Goal: Task Accomplishment & Management: Manage account settings

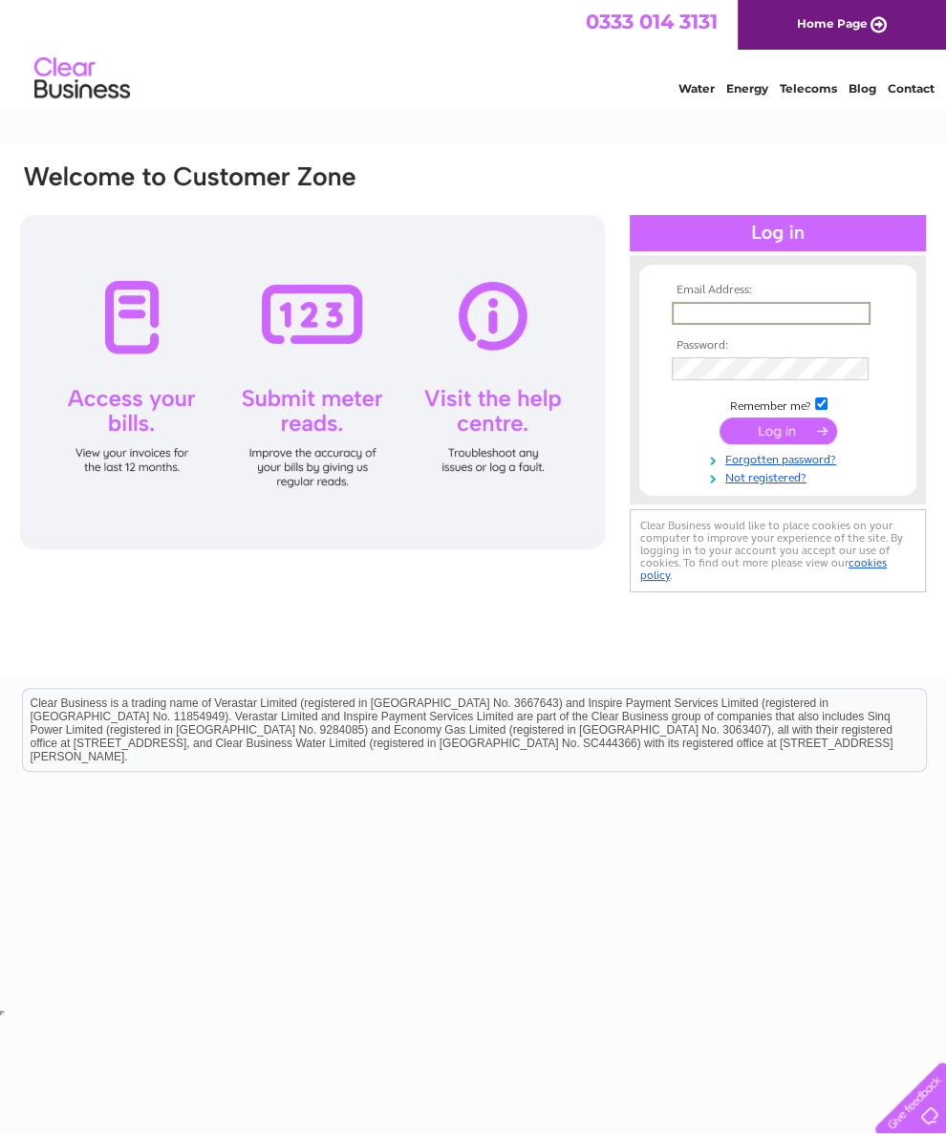
type input "[EMAIL_ADDRESS][DOMAIN_NAME]"
click at [777, 437] on input "submit" at bounding box center [777, 428] width 117 height 27
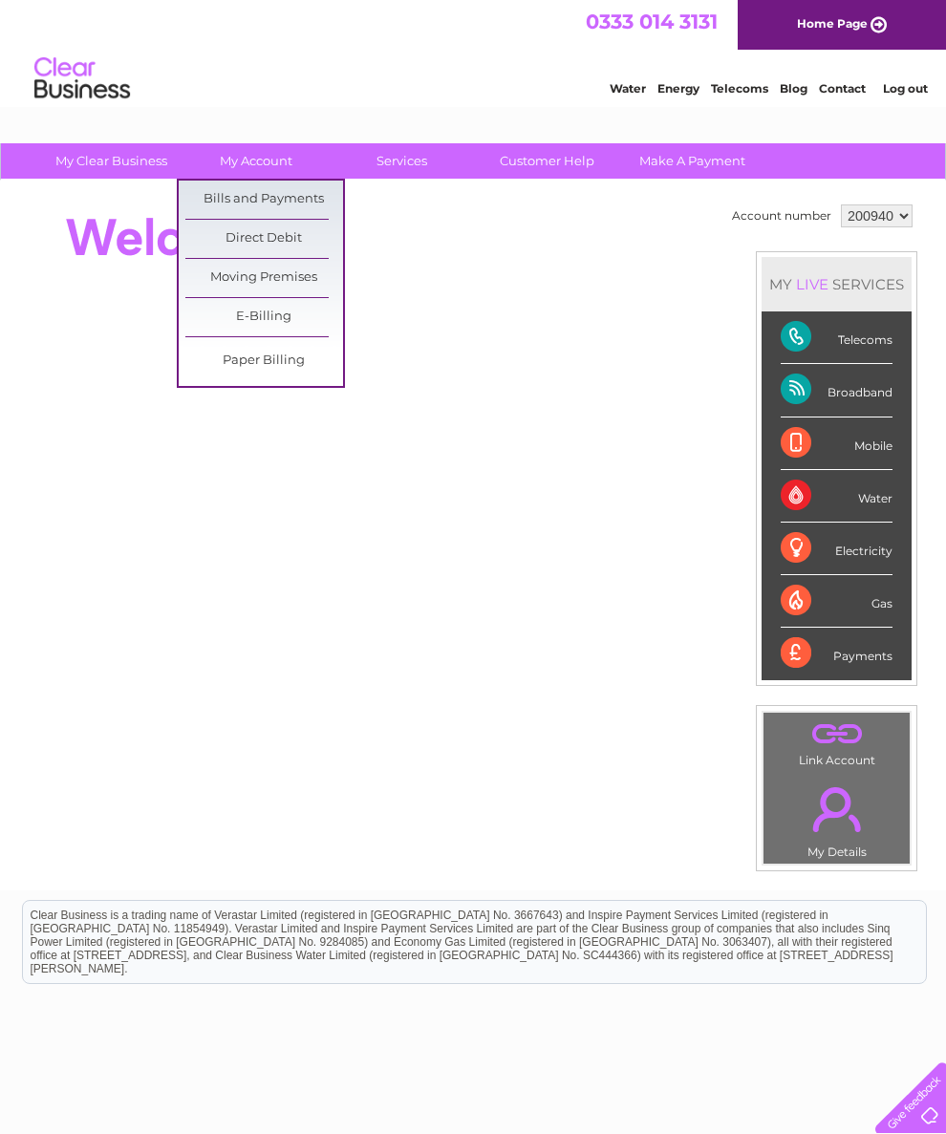
click at [240, 193] on link "Bills and Payments" at bounding box center [264, 200] width 158 height 38
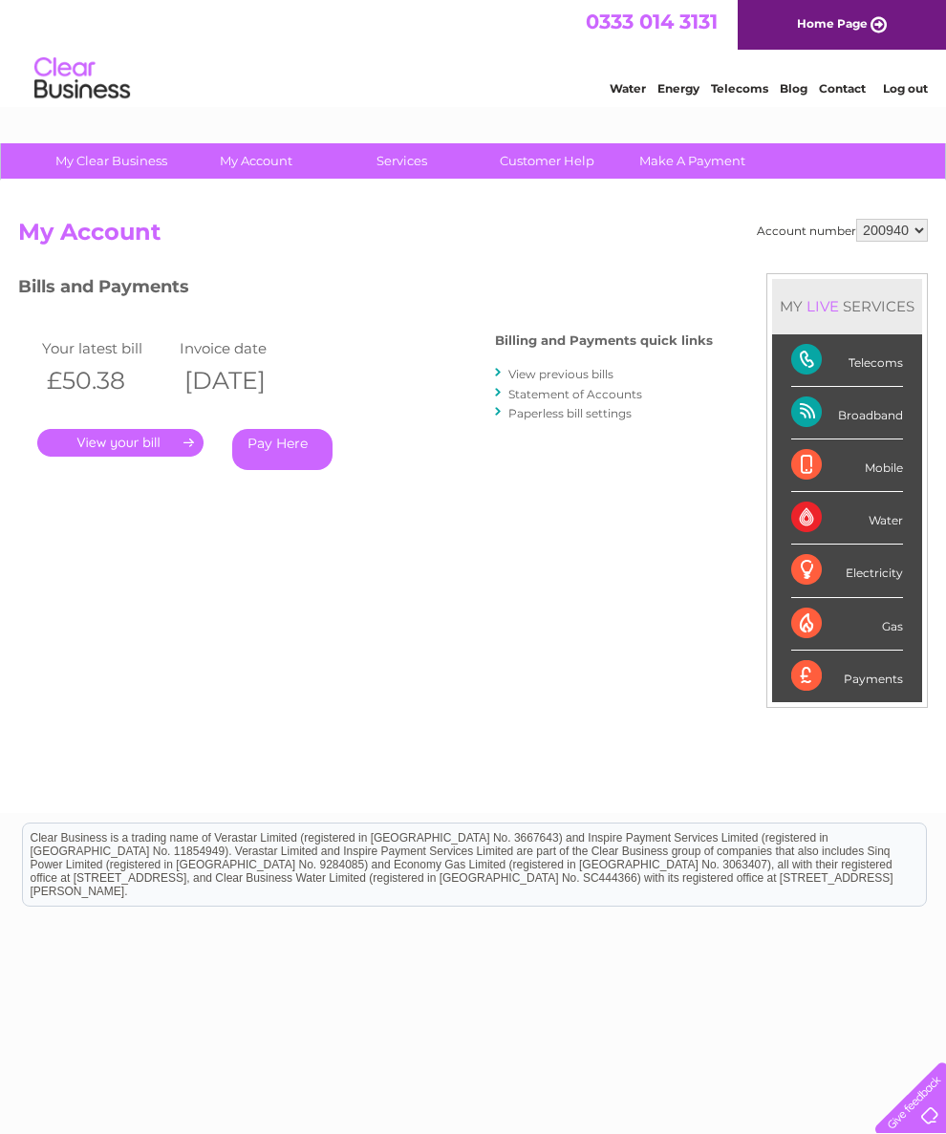
click at [107, 429] on link "." at bounding box center [120, 443] width 166 height 28
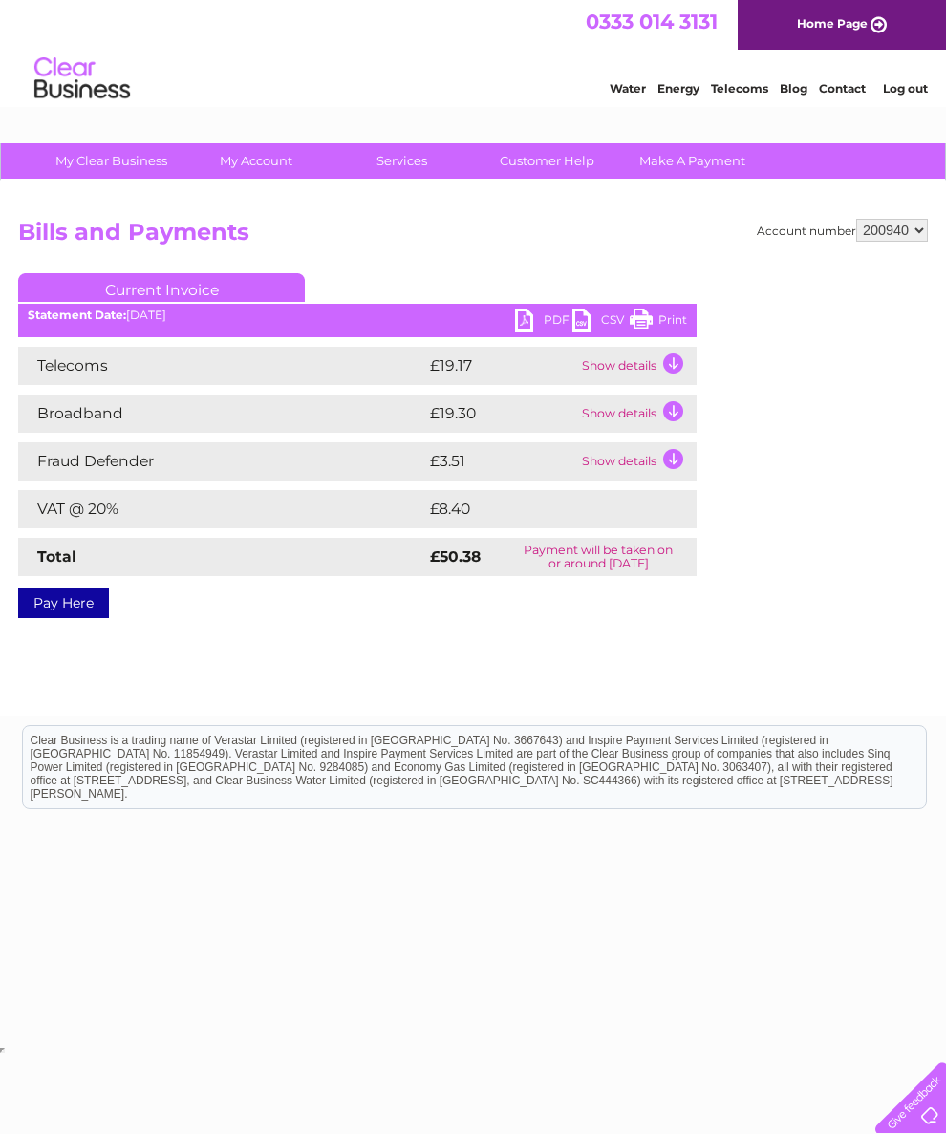
click at [539, 310] on link "PDF" at bounding box center [543, 322] width 57 height 28
